Goal: Task Accomplishment & Management: Use online tool/utility

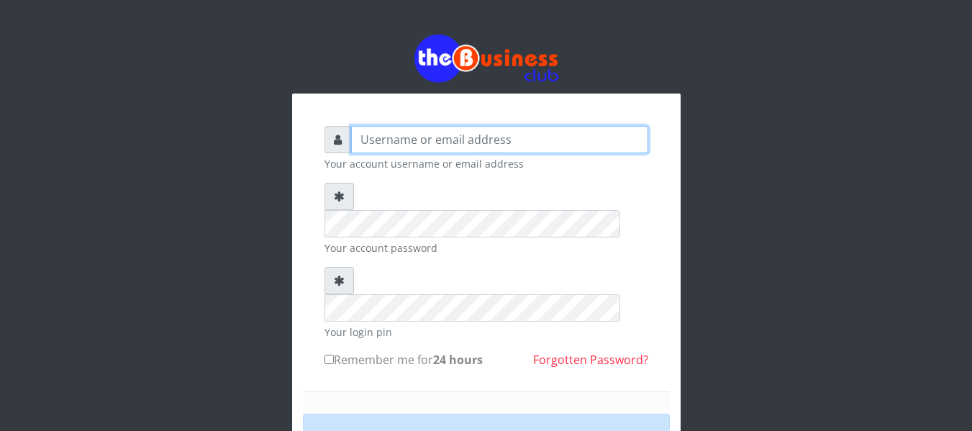
type input "agbitaf2@gmail.com"
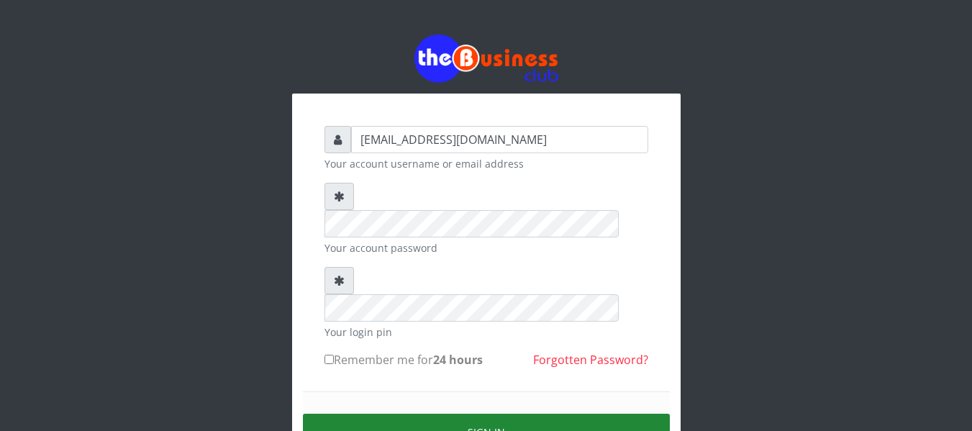
click at [412, 414] on button "Sign in" at bounding box center [486, 432] width 367 height 37
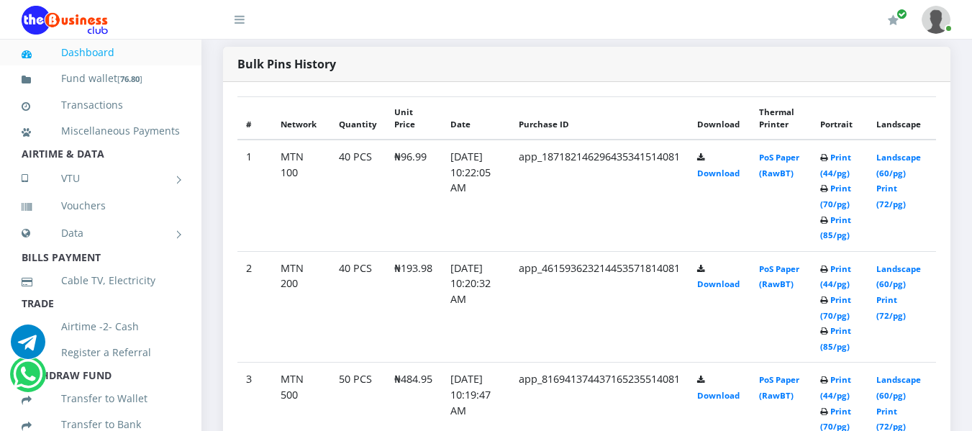
scroll to position [740, 0]
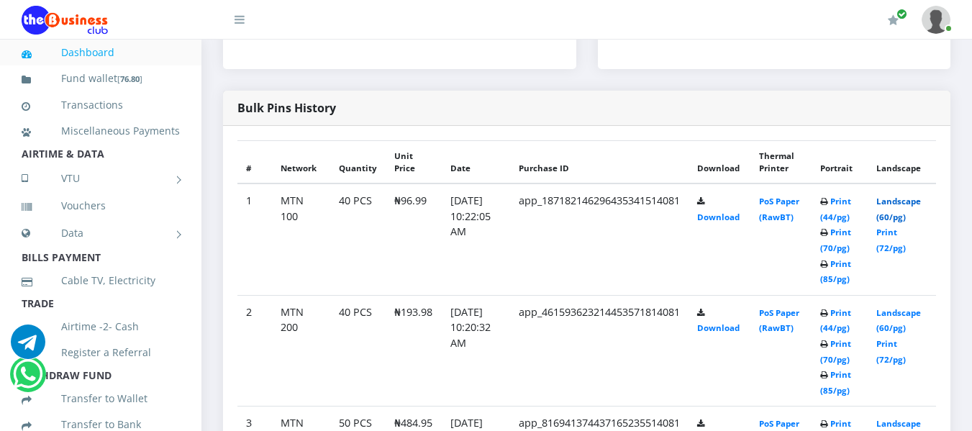
click at [900, 200] on link "Landscape (60/pg)" at bounding box center [898, 209] width 45 height 27
click at [903, 200] on link "Landscape (60/pg)" at bounding box center [898, 209] width 45 height 27
